Goal: Navigation & Orientation: Find specific page/section

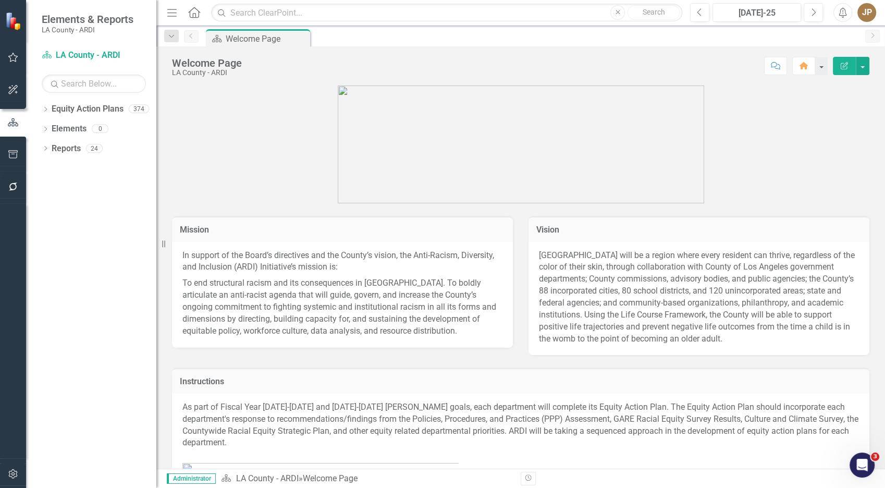
click at [48, 114] on div "Dropdown" at bounding box center [45, 110] width 7 height 9
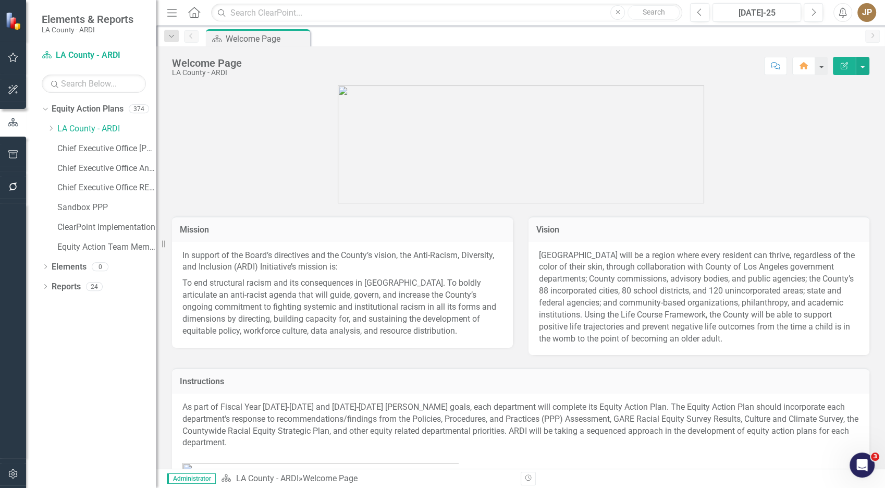
click at [50, 127] on icon at bounding box center [51, 128] width 3 height 5
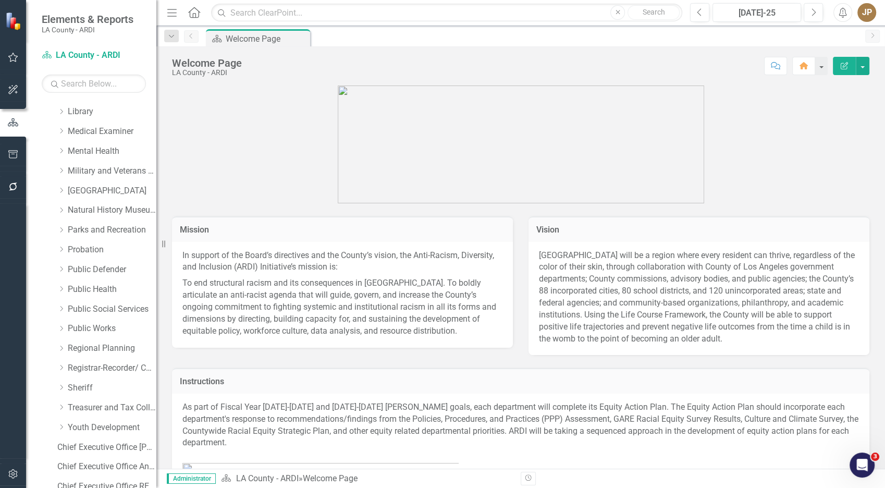
scroll to position [610, 0]
click at [81, 264] on link "Public Defender" at bounding box center [112, 269] width 89 height 12
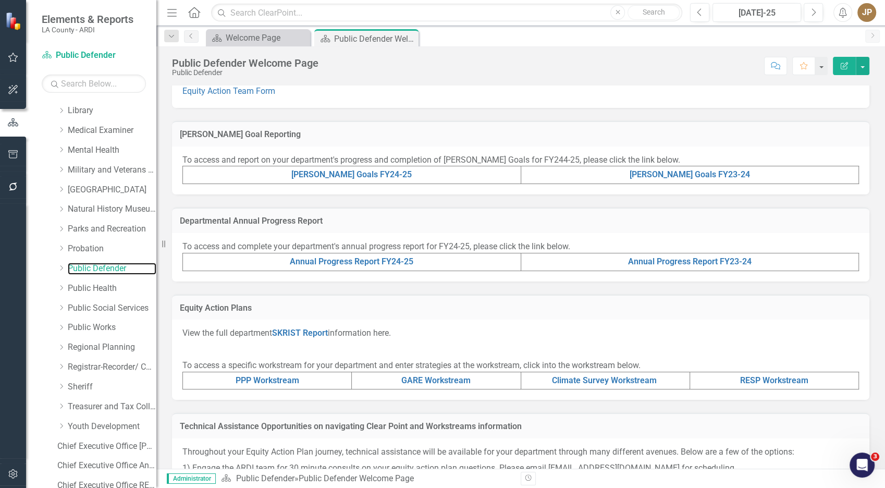
scroll to position [195, 0]
click at [750, 381] on link "RESP Workstream" at bounding box center [774, 379] width 68 height 10
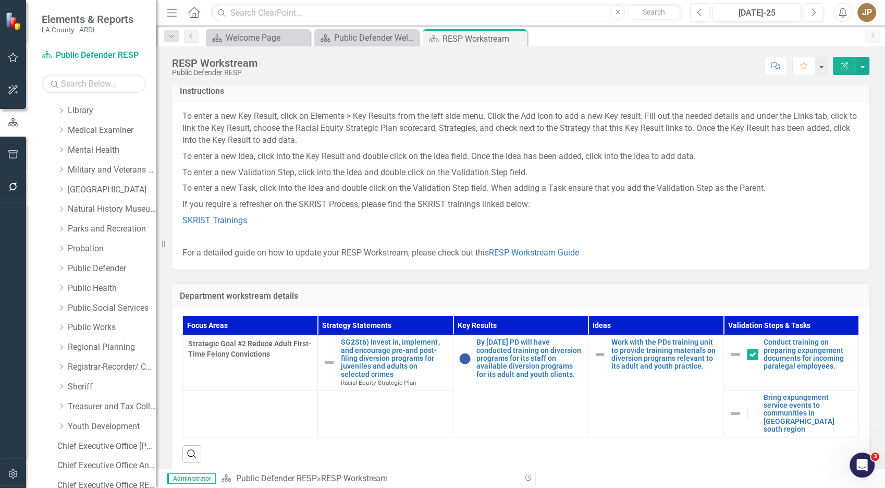
scroll to position [82, 0]
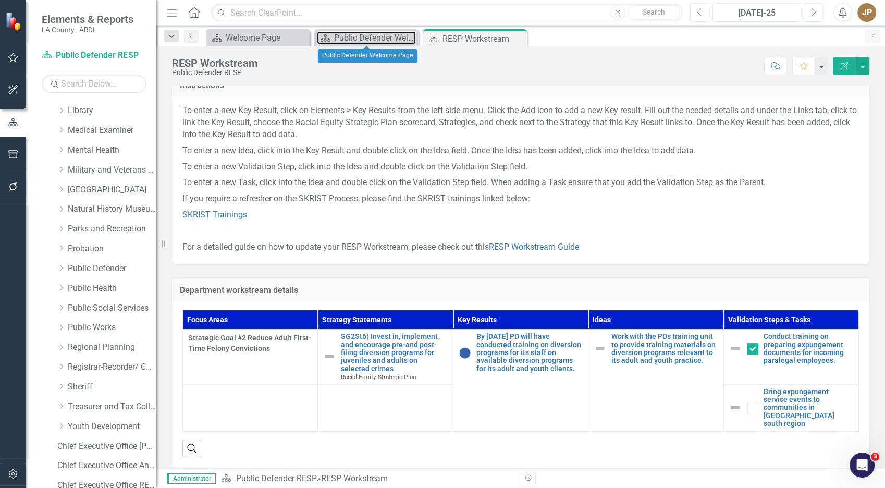
click at [369, 40] on div "Public Defender Welcome Page" at bounding box center [375, 37] width 82 height 13
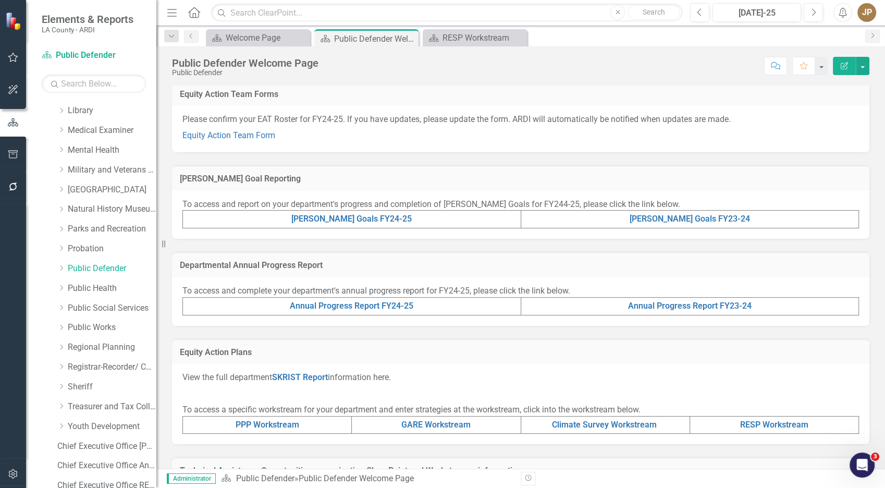
scroll to position [150, 0]
click at [271, 422] on link "PPP Workstream" at bounding box center [268, 424] width 64 height 10
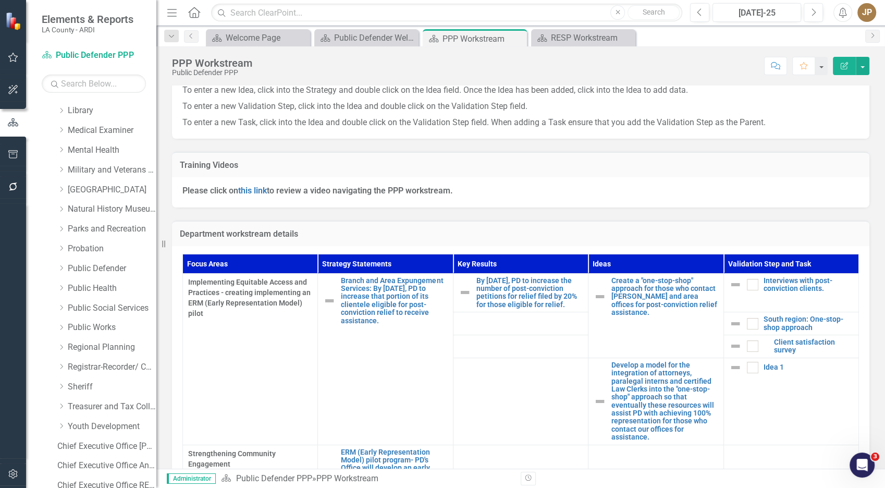
scroll to position [208, 0]
